Goal: Entertainment & Leisure: Consume media (video, audio)

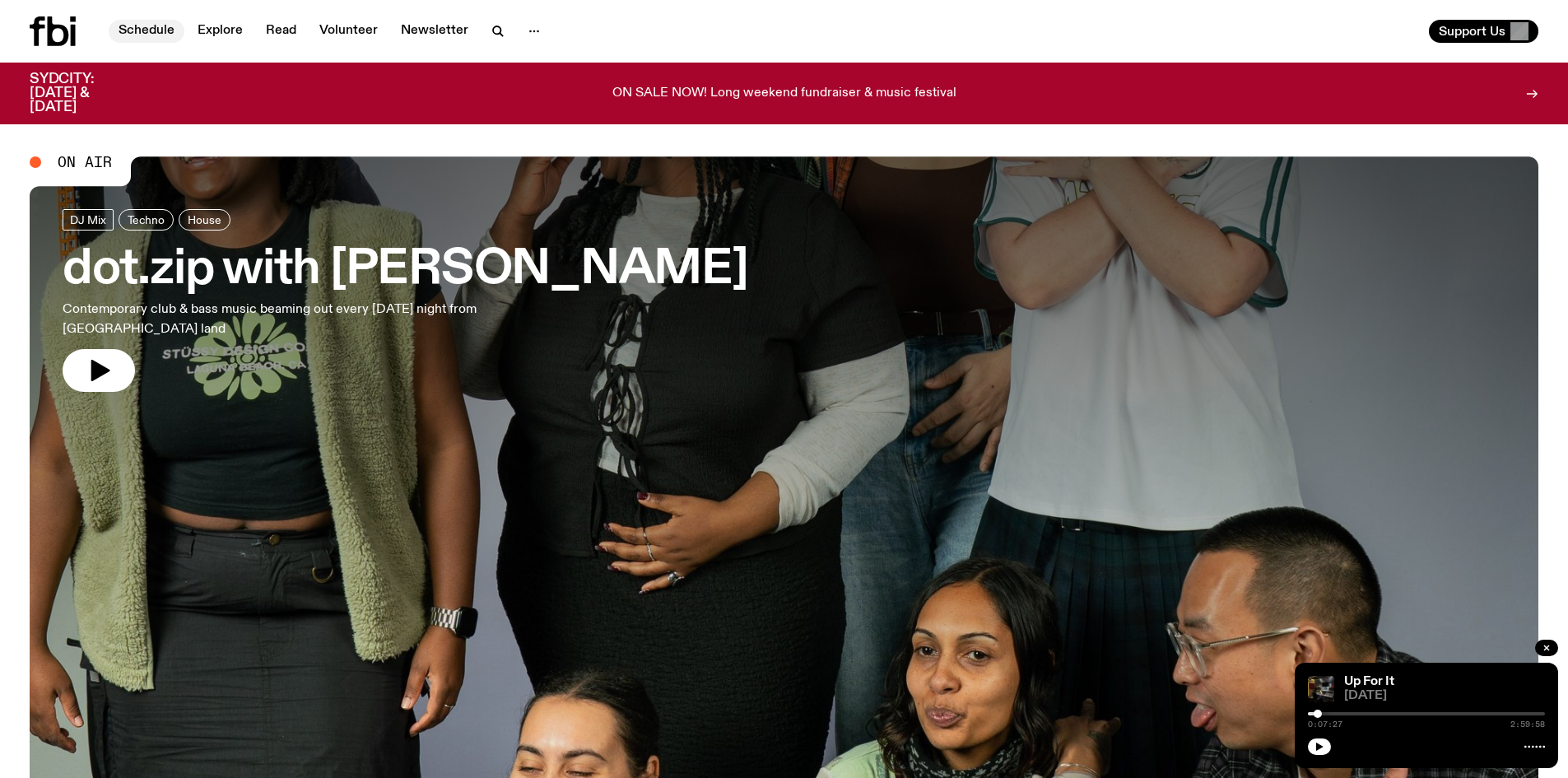
click at [155, 29] on link "Schedule" at bounding box center [147, 32] width 76 height 23
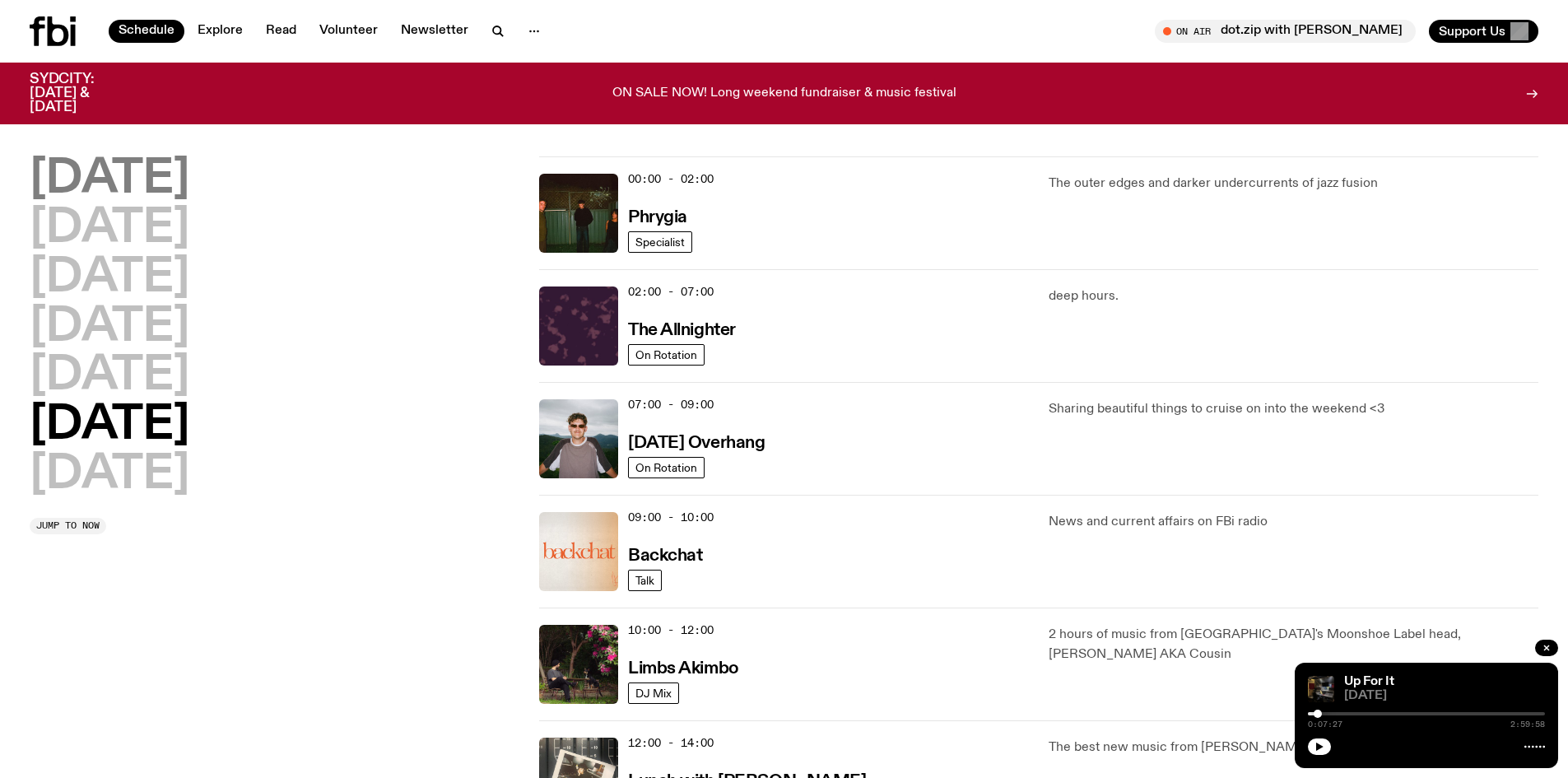
click at [111, 175] on h2 "[DATE]" at bounding box center [109, 179] width 159 height 46
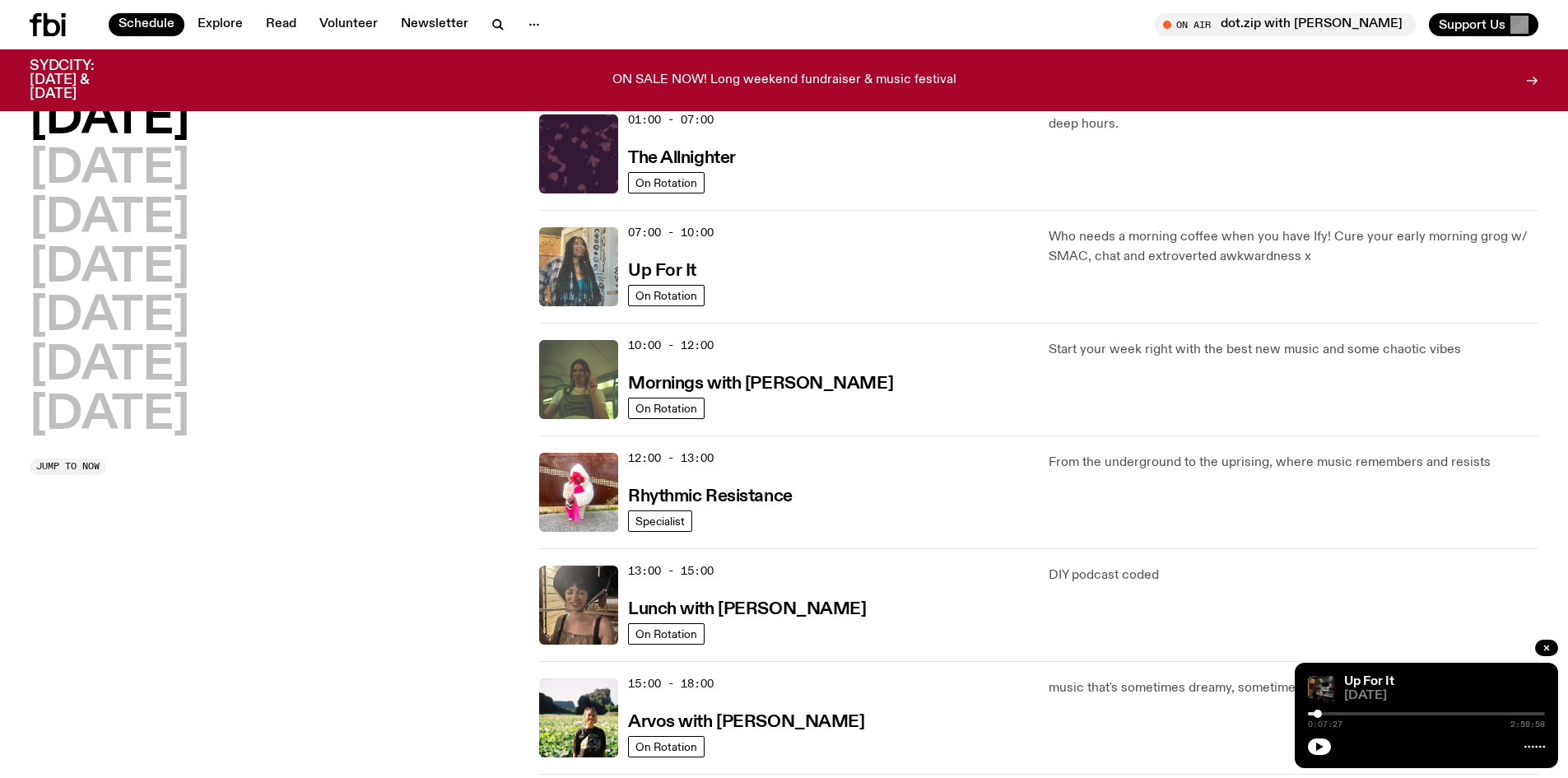
click at [552, 251] on img at bounding box center [579, 267] width 79 height 79
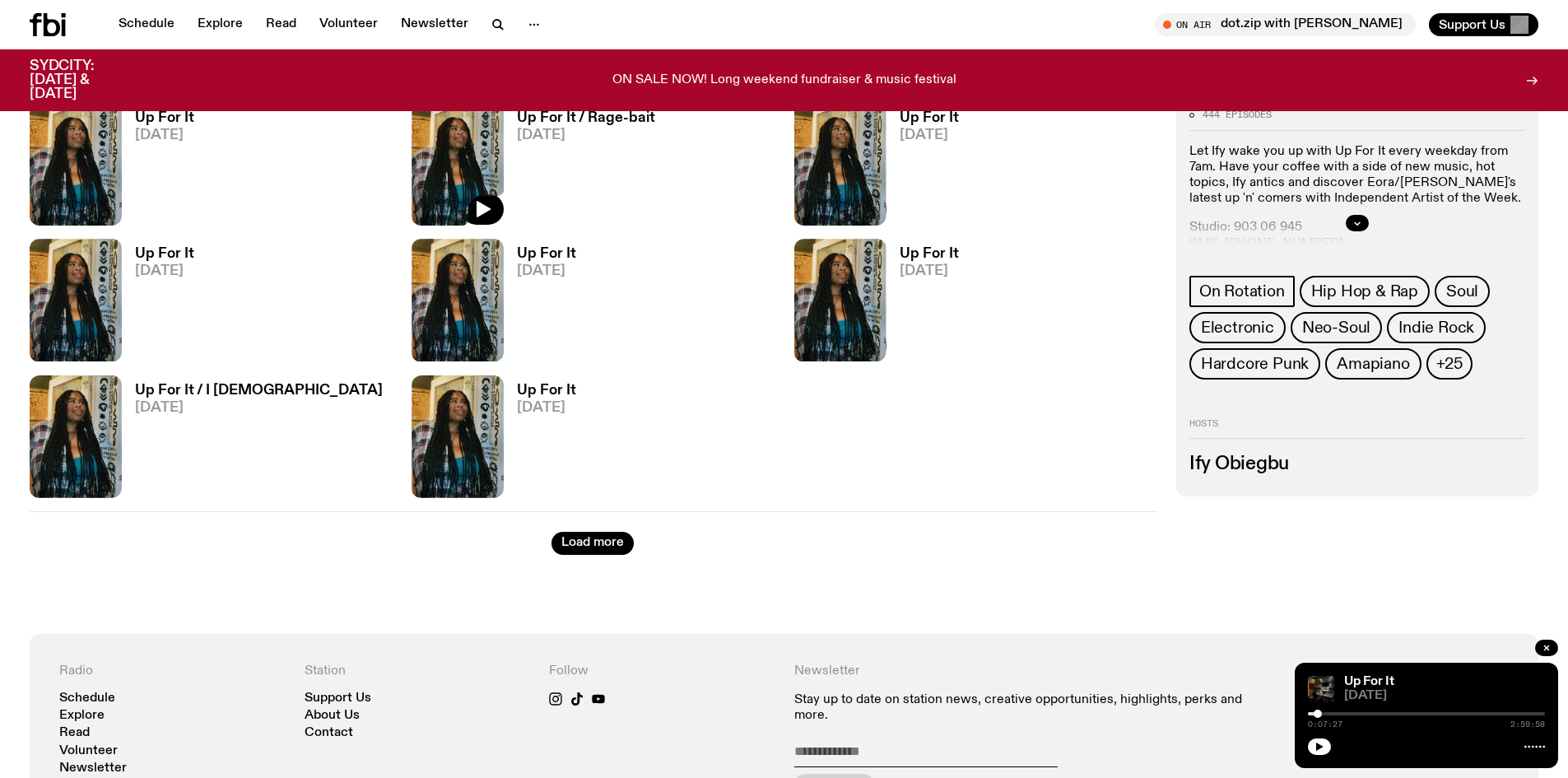
scroll to position [2381, 0]
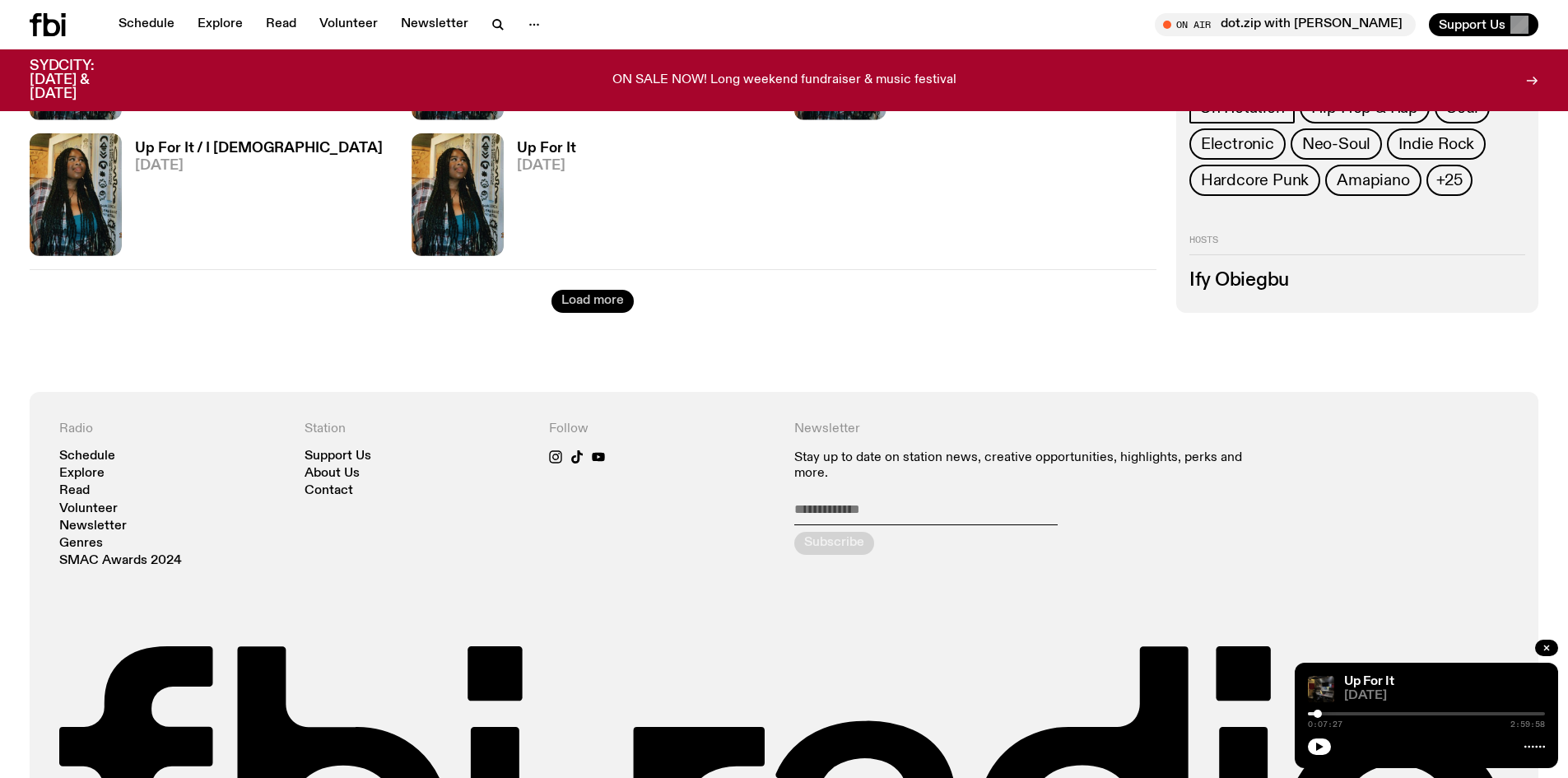
click at [605, 299] on button "Load more" at bounding box center [592, 302] width 82 height 23
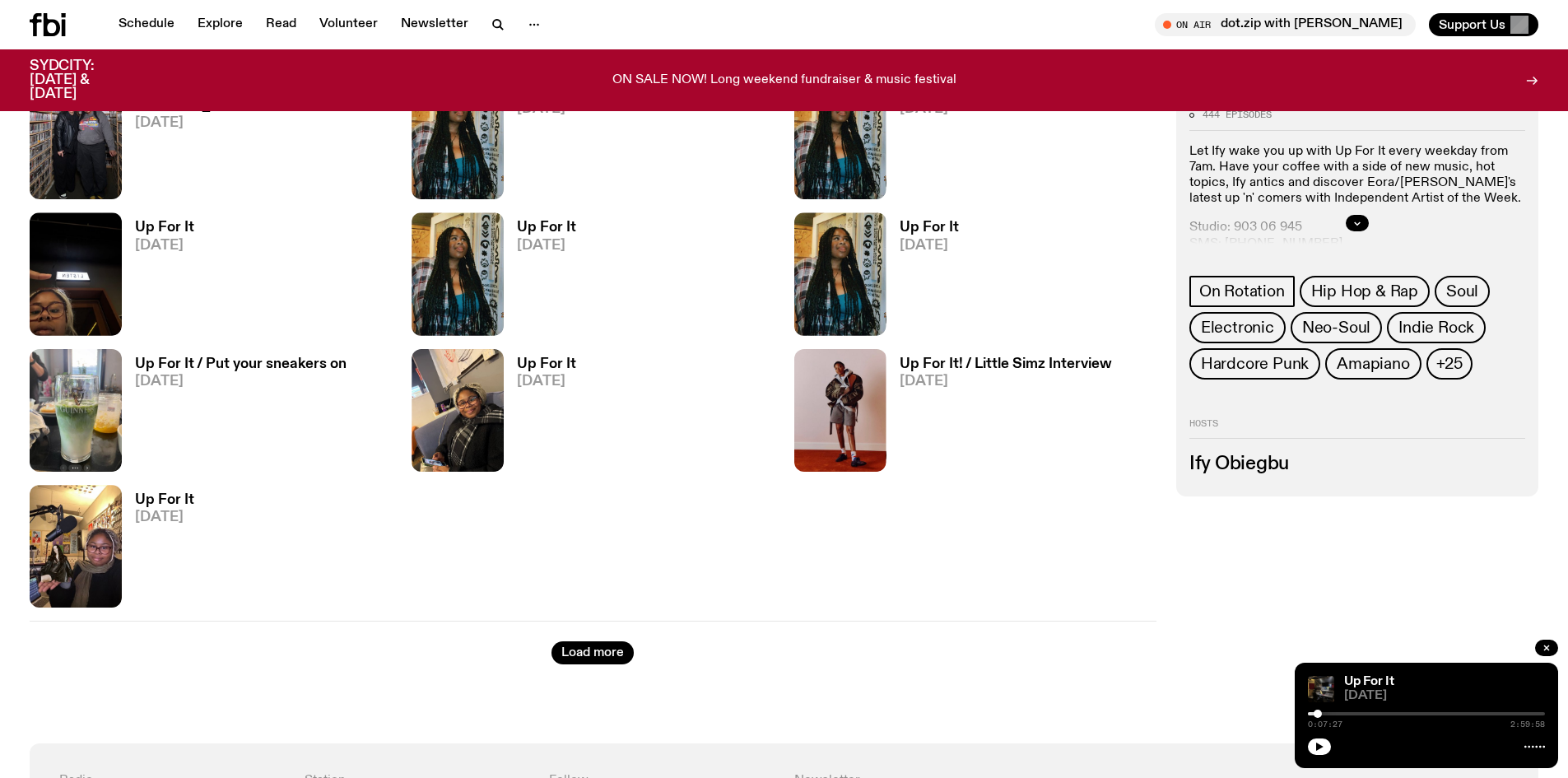
scroll to position [3852, 0]
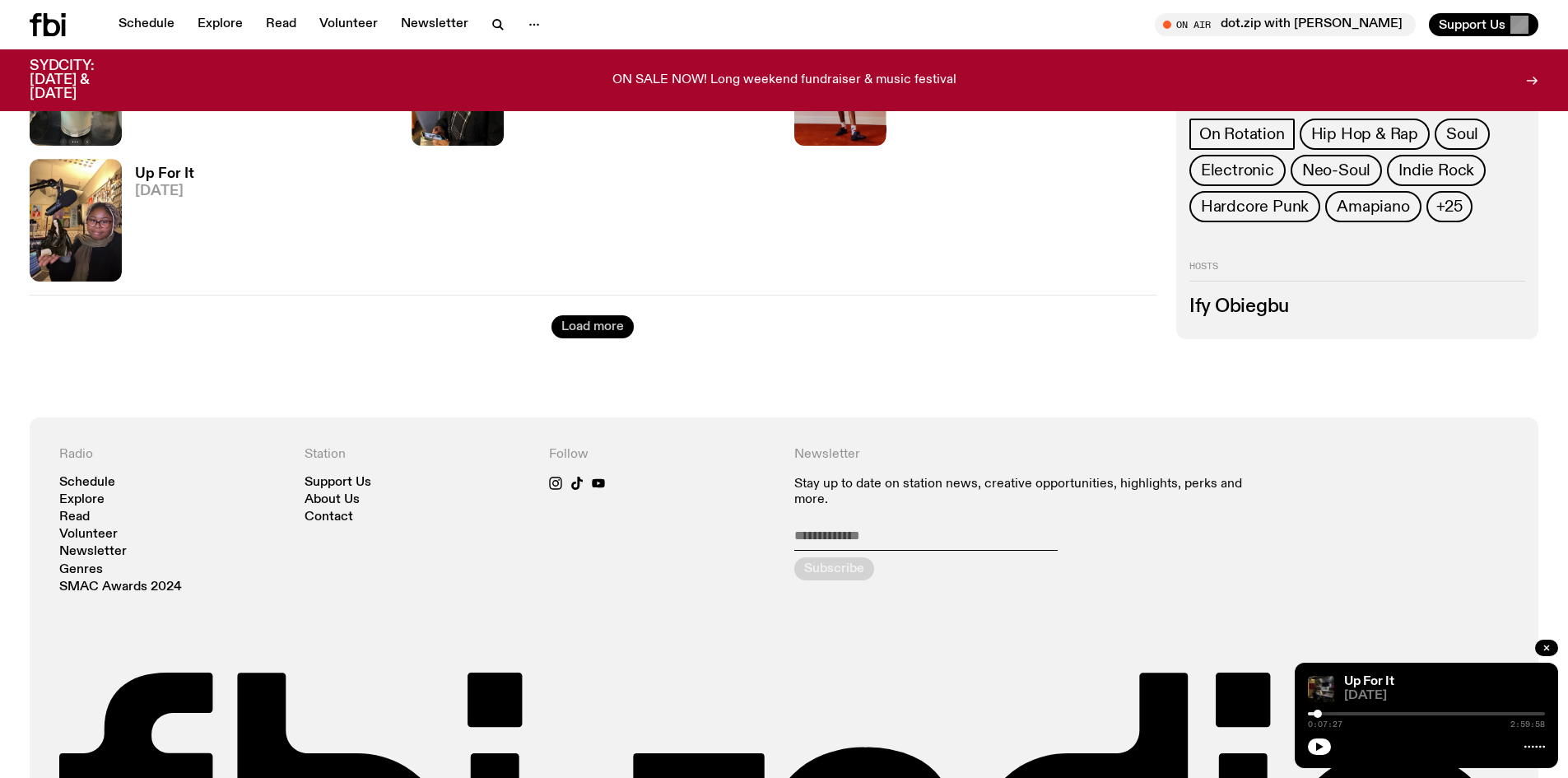
click at [604, 339] on div "Load more" at bounding box center [593, 316] width 1127 height 43
click at [605, 332] on button "Load more" at bounding box center [592, 327] width 82 height 23
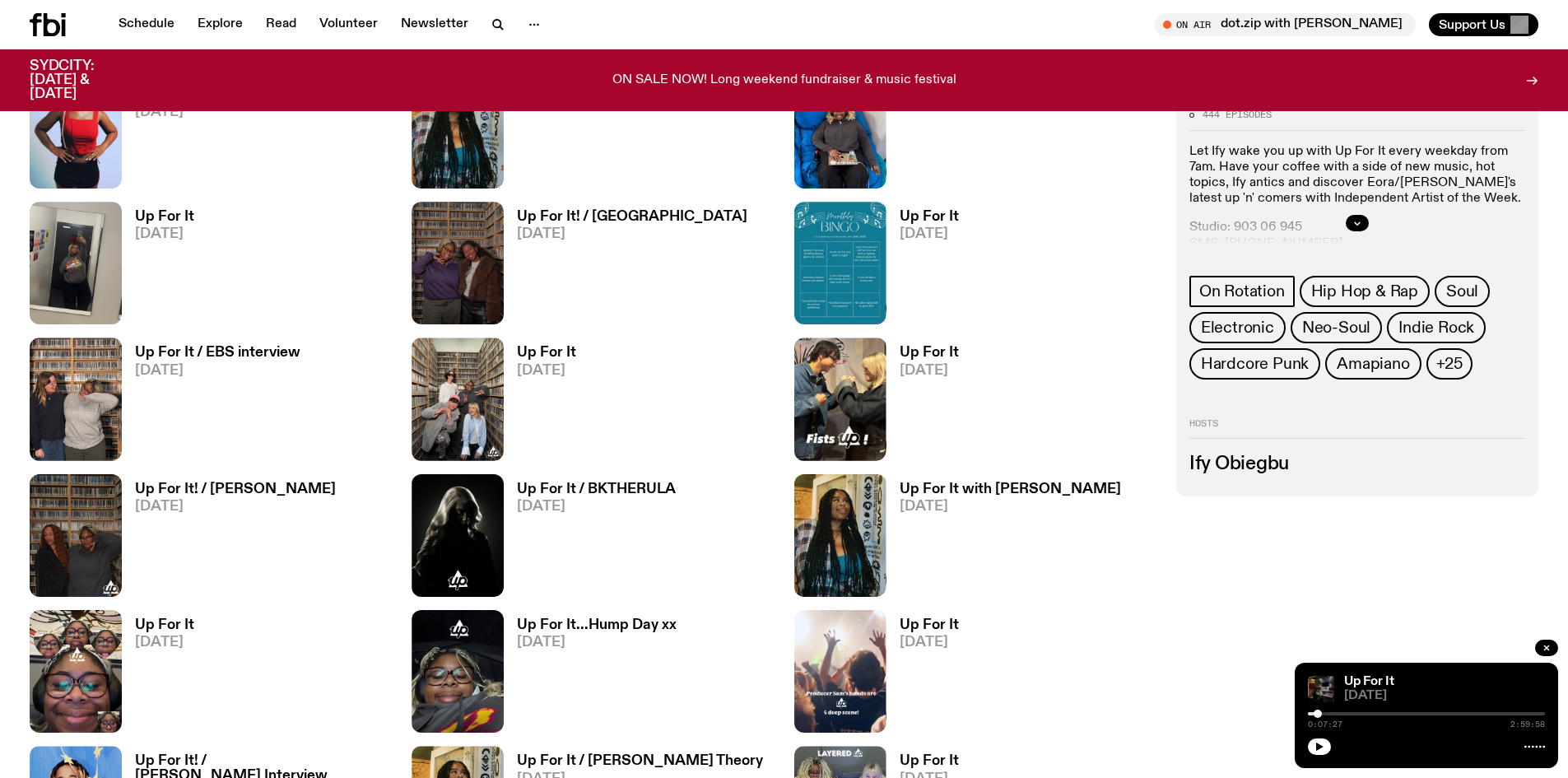
scroll to position [4428, 0]
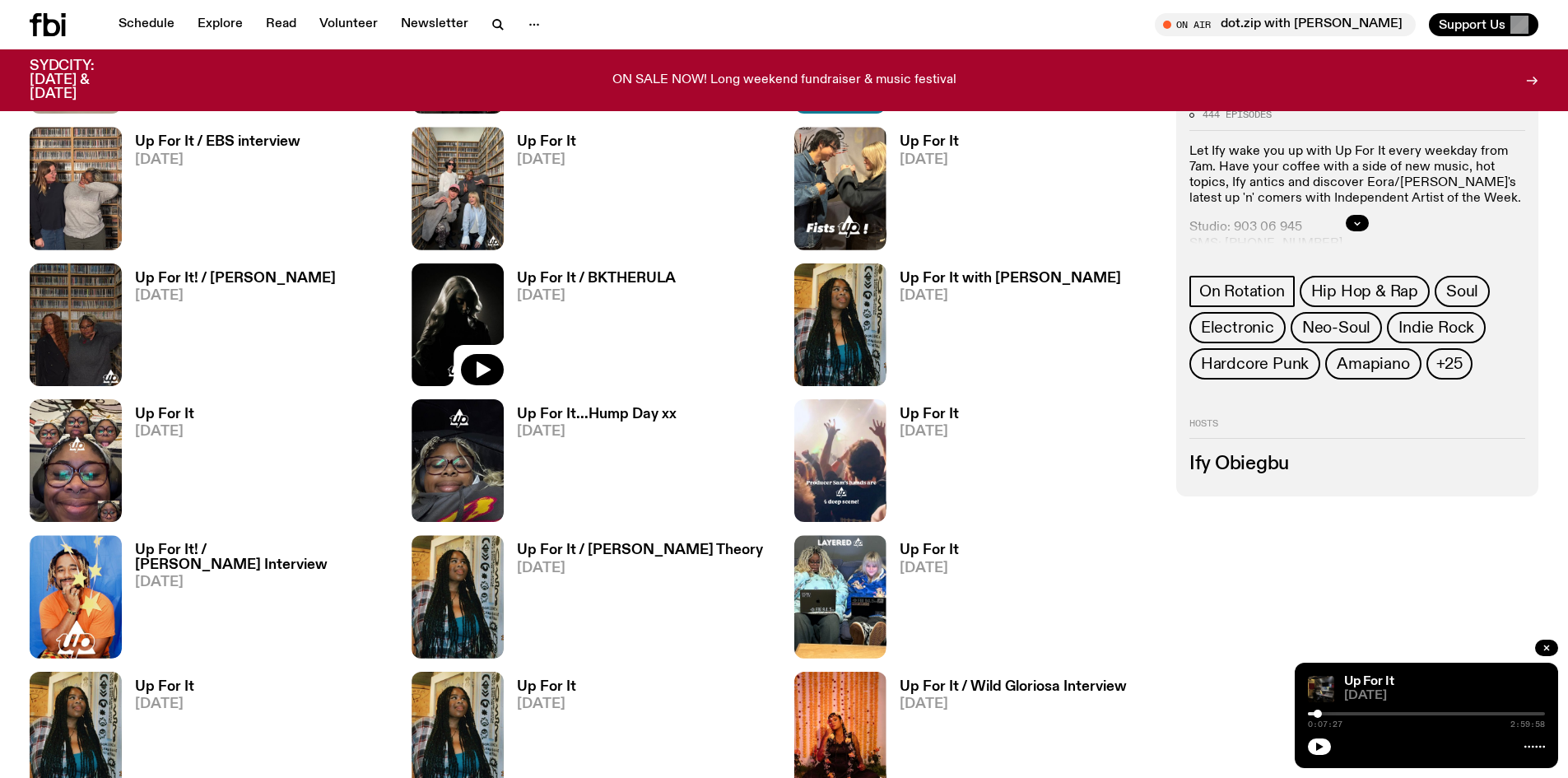
click at [427, 294] on img at bounding box center [457, 325] width 92 height 122
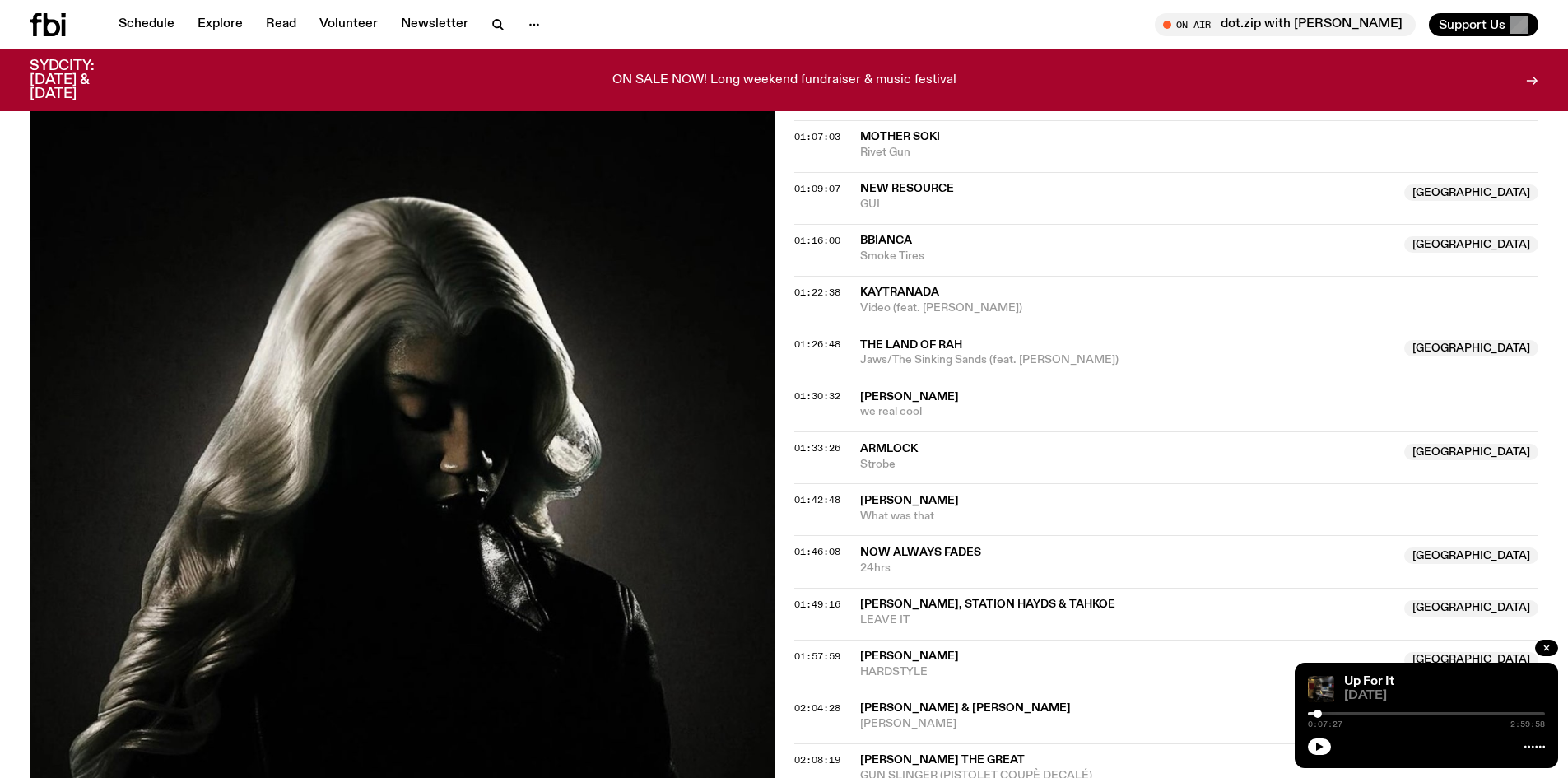
scroll to position [1227, 0]
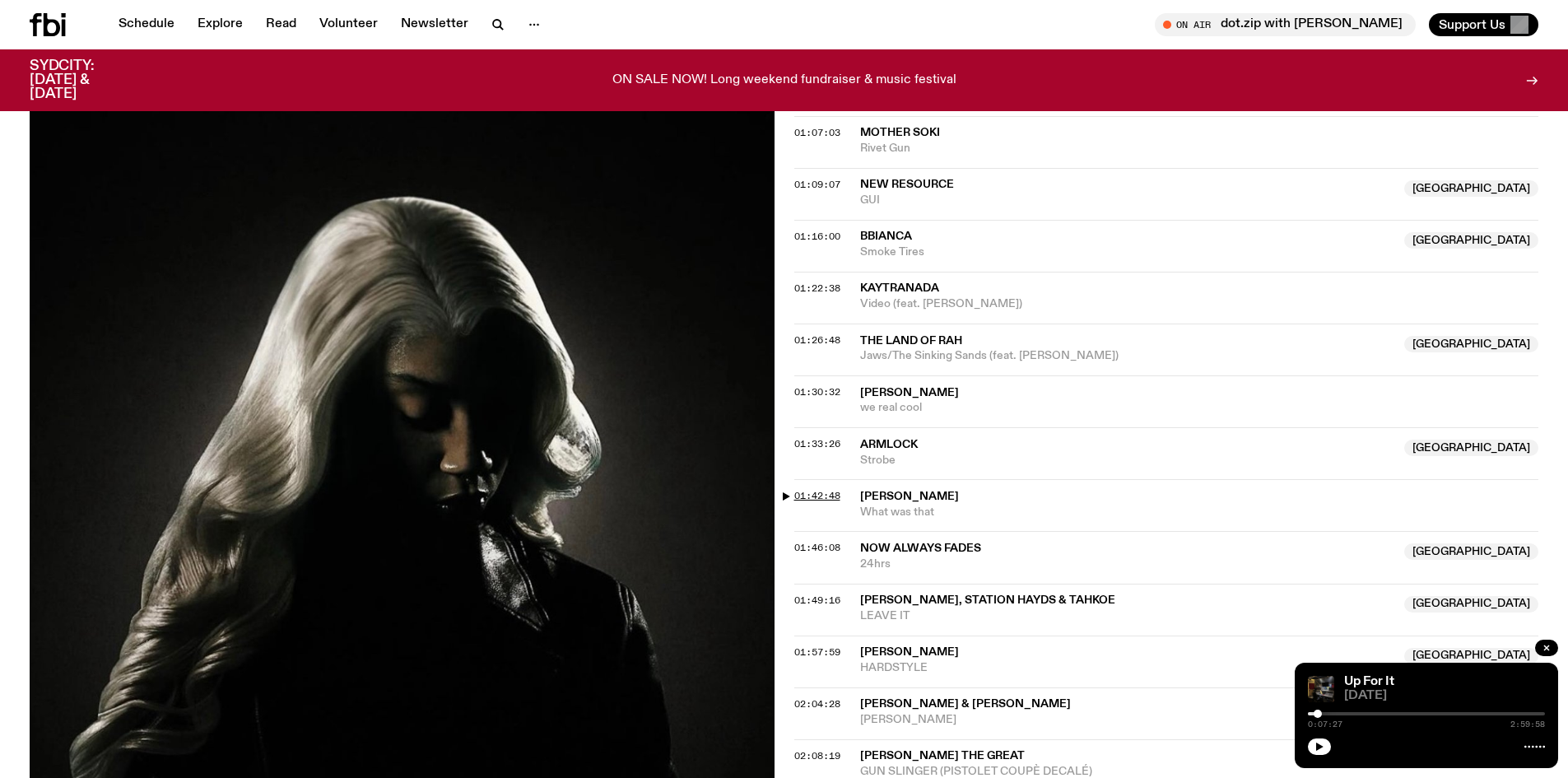
click at [806, 493] on span "01:42:48" at bounding box center [816, 495] width 46 height 14
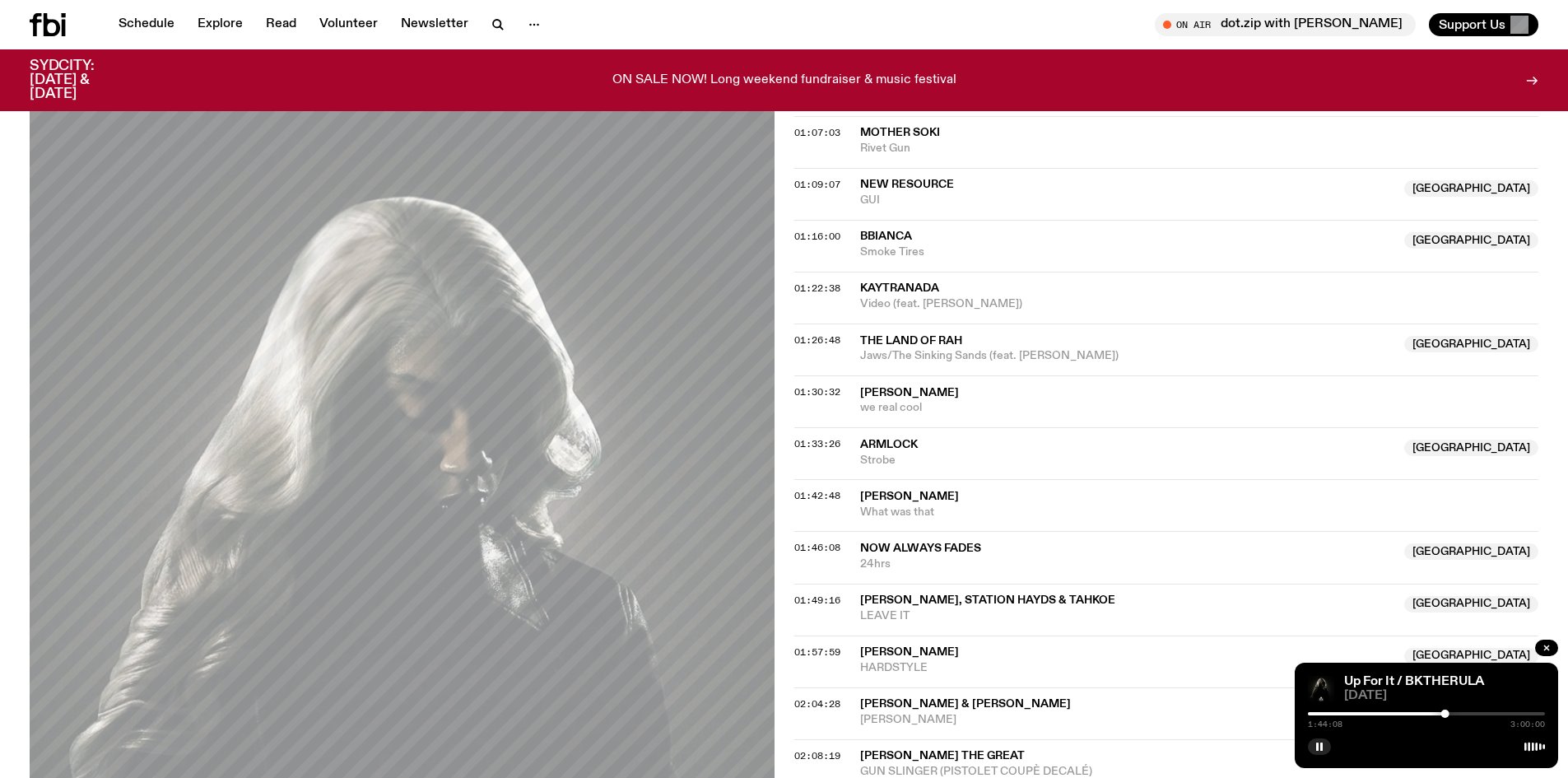
click at [1451, 713] on div at bounding box center [1426, 714] width 237 height 4
click at [1448, 713] on div at bounding box center [1448, 713] width 8 height 8
click at [1438, 714] on div at bounding box center [1329, 714] width 237 height 4
click at [817, 497] on span "01:42:48" at bounding box center [816, 495] width 46 height 14
click at [831, 442] on span "01:33:26" at bounding box center [816, 444] width 46 height 14
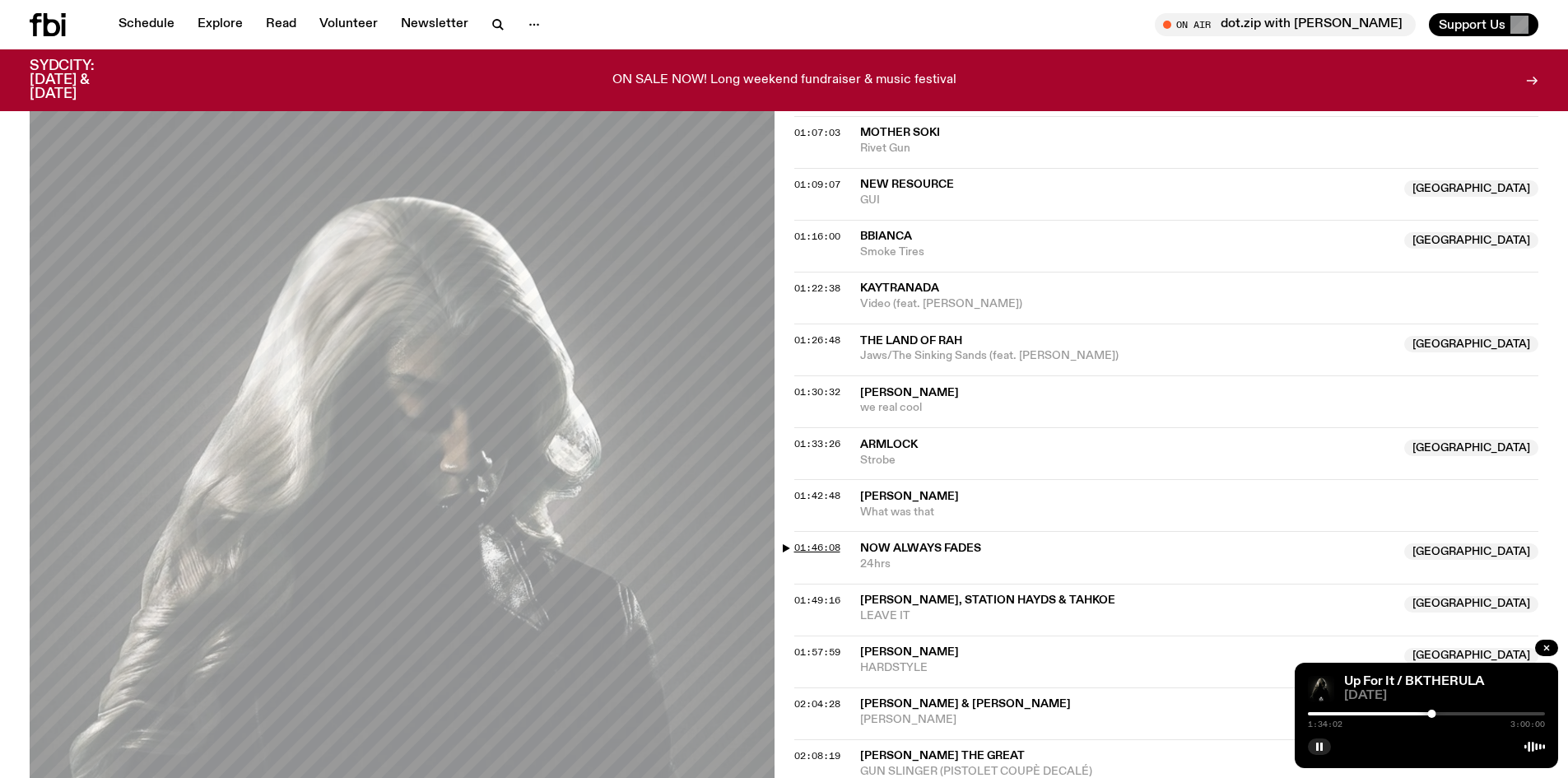
click at [807, 552] on span "01:46:08" at bounding box center [816, 547] width 46 height 14
click at [1452, 715] on div at bounding box center [1451, 713] width 8 height 8
click at [1432, 713] on div at bounding box center [1333, 714] width 237 height 4
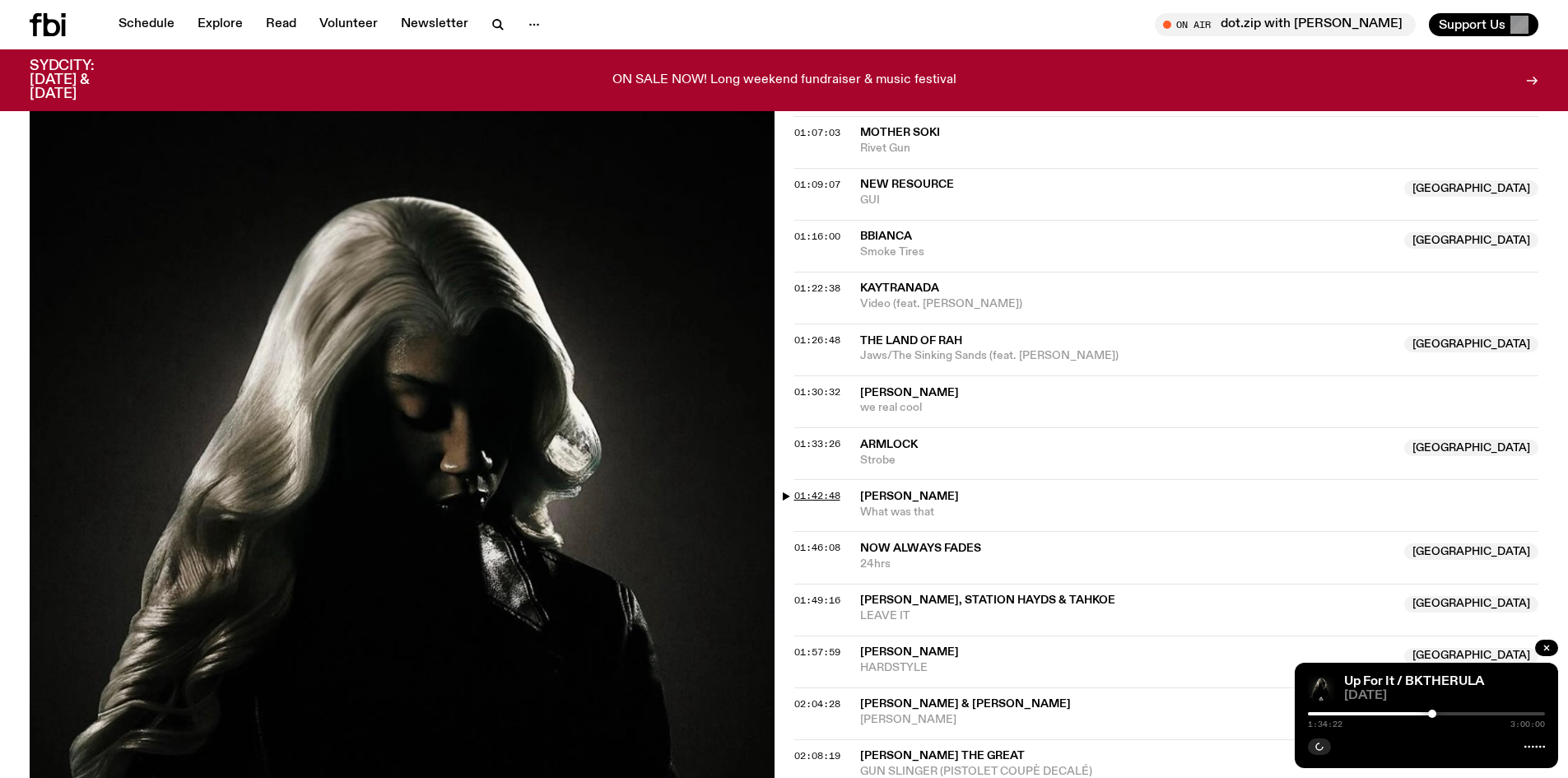
click at [834, 492] on span "01:42:48" at bounding box center [816, 495] width 46 height 14
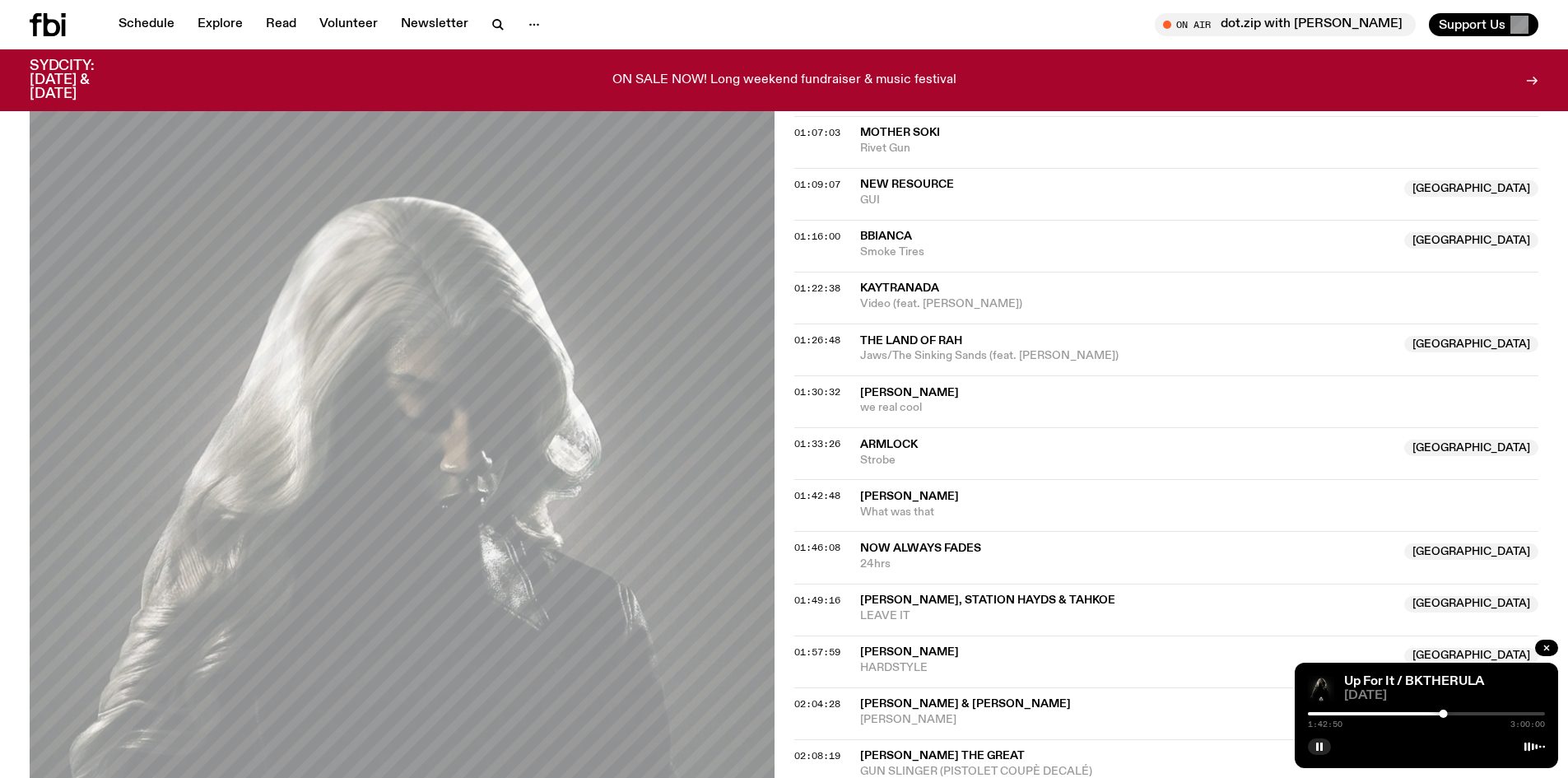
click at [1446, 712] on div at bounding box center [1443, 713] width 8 height 8
click at [1439, 714] on div at bounding box center [1327, 714] width 237 height 4
click at [1442, 711] on div at bounding box center [1439, 713] width 8 height 8
click at [1445, 711] on div at bounding box center [1444, 713] width 8 height 8
click at [1444, 714] on div at bounding box center [1443, 713] width 8 height 8
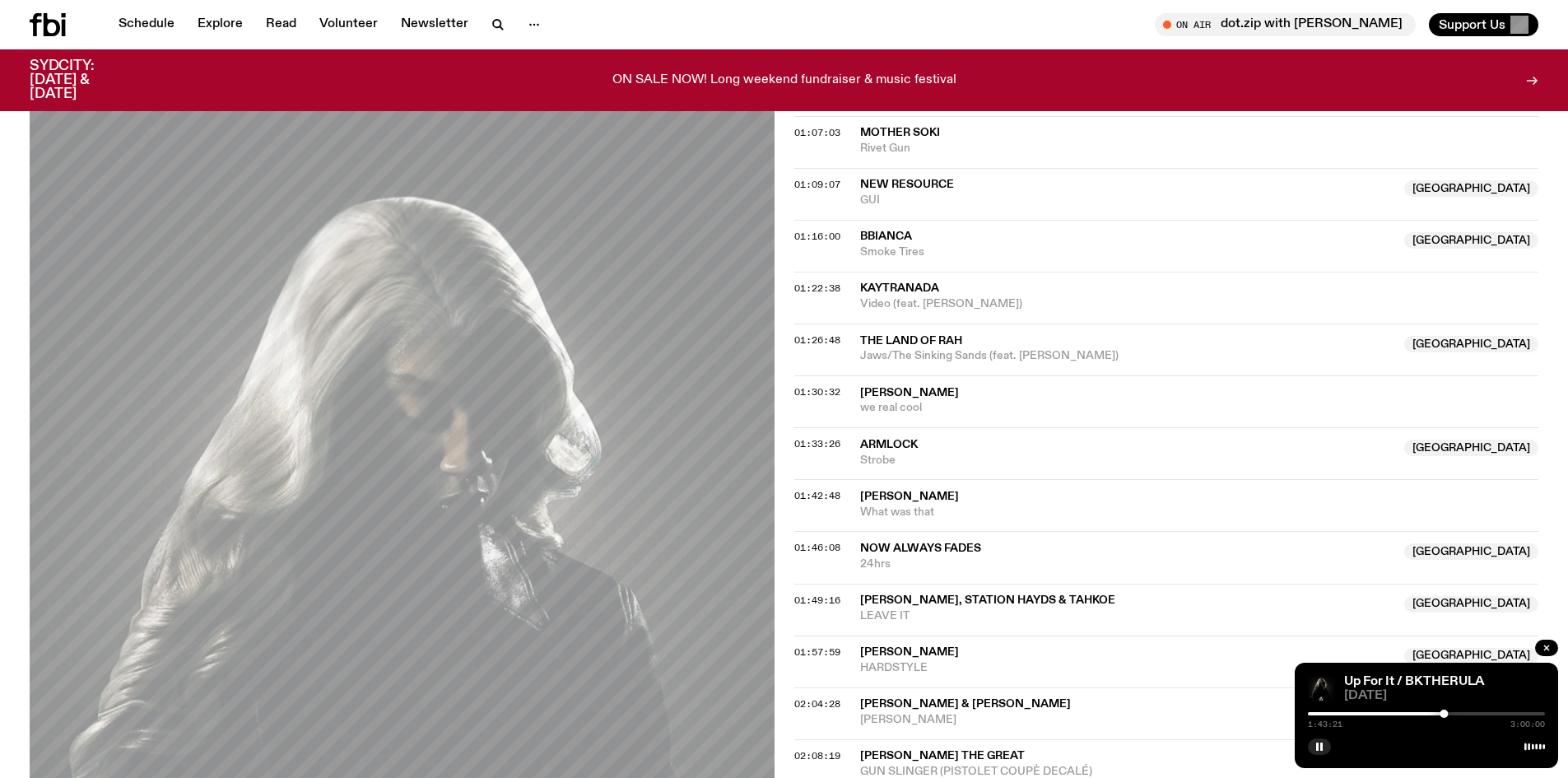
click at [1437, 714] on div at bounding box center [1325, 714] width 237 height 4
click at [1448, 716] on div "1:38:47 3:00:00" at bounding box center [1426, 719] width 237 height 20
click at [1444, 713] on div at bounding box center [1426, 714] width 237 height 4
click at [816, 495] on span "01:42:48" at bounding box center [816, 495] width 46 height 14
